Goal: Transaction & Acquisition: Subscribe to service/newsletter

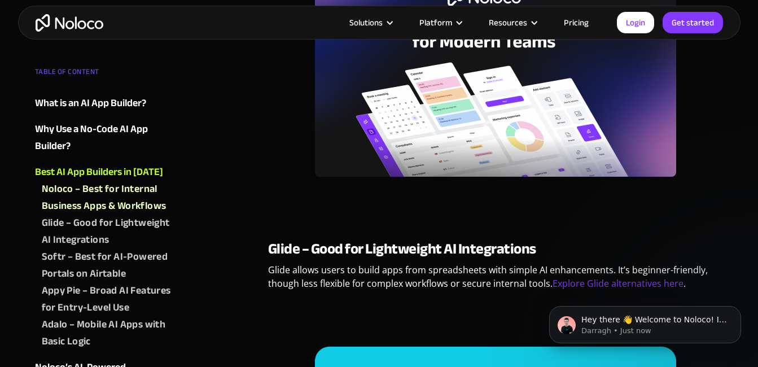
scroll to position [1500, 0]
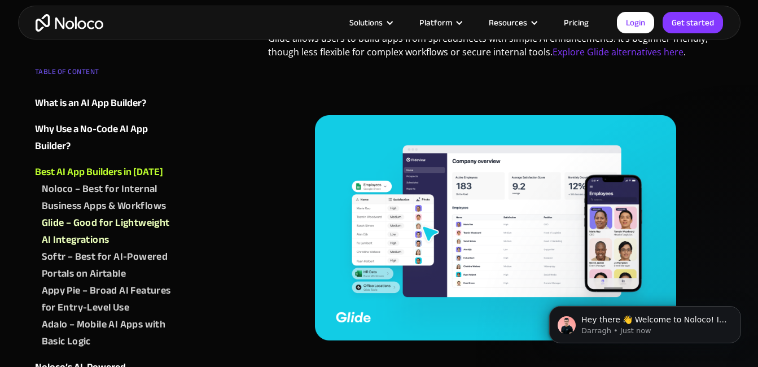
click at [683, 8] on div "Solutions Use Cases Business Types Project Management Keep track of customers, …" at bounding box center [379, 23] width 722 height 34
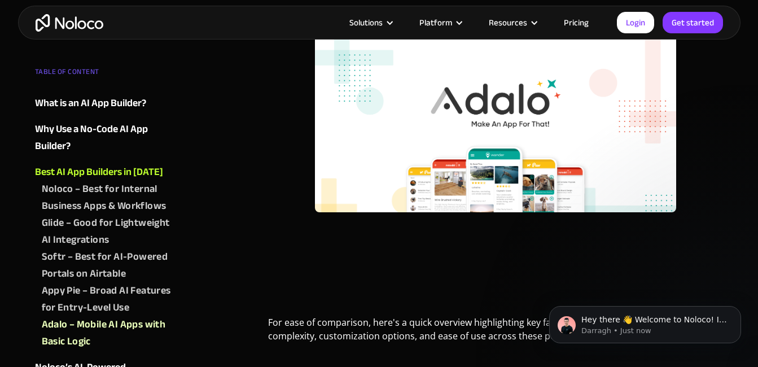
scroll to position [3219, 0]
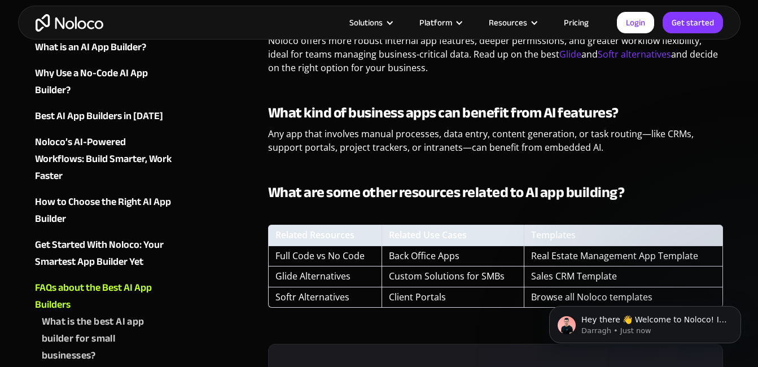
scroll to position [4475, 0]
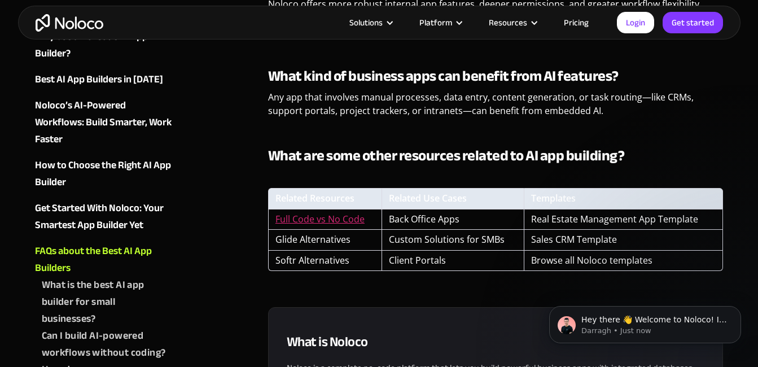
drag, startPoint x: 757, startPoint y: 229, endPoint x: 764, endPoint y: 238, distance: 11.0
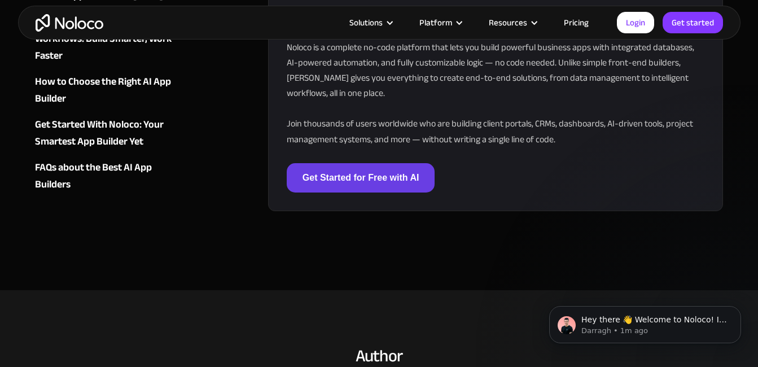
click at [358, 163] on link "Get Started for Free with AI" at bounding box center [361, 177] width 148 height 29
